Goal: Check status

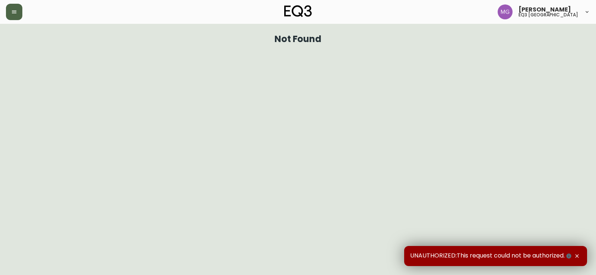
click at [10, 10] on button "button" at bounding box center [14, 12] width 16 height 16
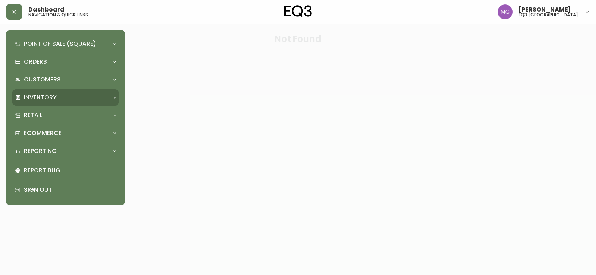
click at [41, 101] on p "Inventory" at bounding box center [40, 98] width 33 height 8
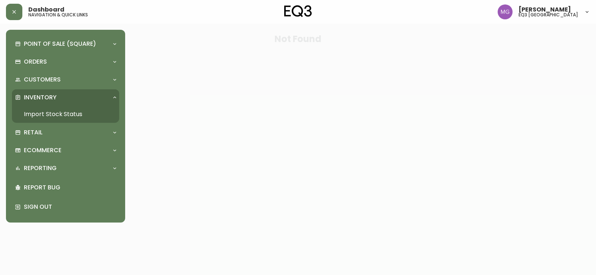
click at [42, 112] on link "Import Stock Status" at bounding box center [65, 114] width 107 height 17
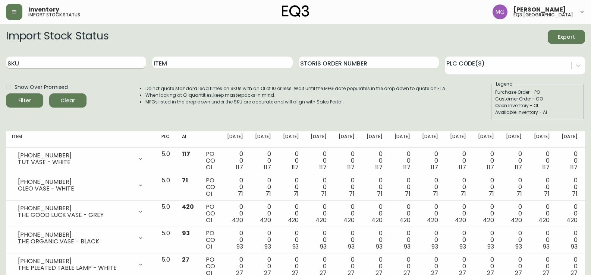
click at [93, 58] on input "SKU" at bounding box center [76, 63] width 140 height 12
paste input "3190-766-01"
type input "3190-766-01"
click at [6, 94] on button "Filter" at bounding box center [24, 101] width 37 height 14
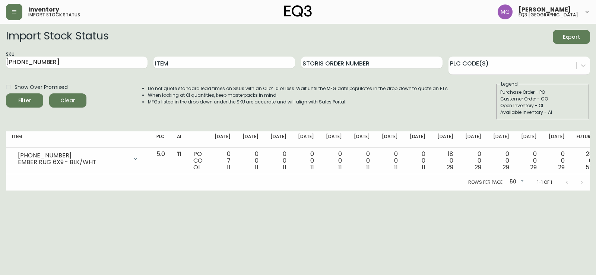
click at [538, 191] on html "Inventory import stock status Maxime Gagne eq3 quebec city Import Stock Status …" at bounding box center [298, 95] width 596 height 191
drag, startPoint x: 58, startPoint y: 64, endPoint x: 0, endPoint y: 69, distance: 58.7
click at [0, 69] on main "Import Stock Status Export SKU 3190-766-01 Item Storis Order Number PLC Code(s)…" at bounding box center [298, 107] width 596 height 167
click at [532, 191] on html "Inventory import stock status Maxime Gagne eq3 quebec city Import Stock Status …" at bounding box center [298, 95] width 596 height 191
